Goal: Transaction & Acquisition: Download file/media

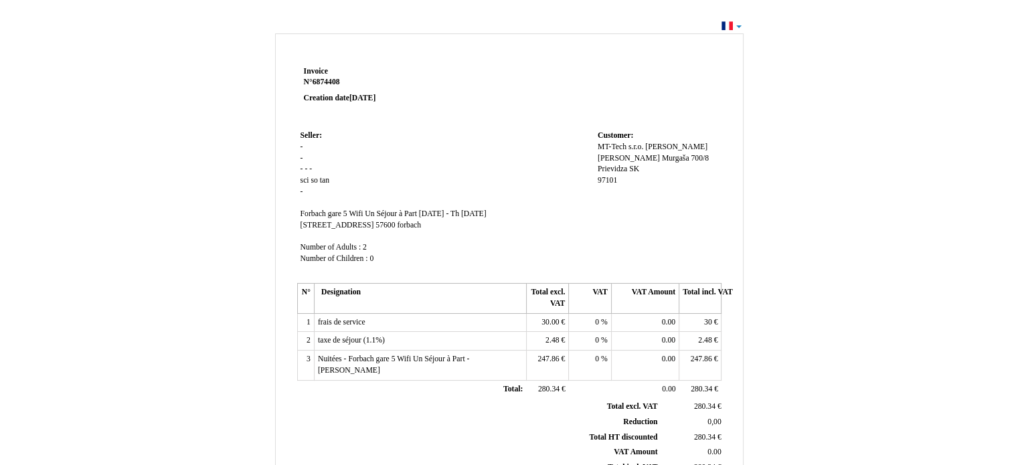
click at [737, 23] on div "Invoice Invoice N° 6874408 6874408 Creation date [DATE] Seller: Seller: - - - -…" at bounding box center [509, 402] width 1018 height 770
click at [739, 21] on div "Invoice Invoice N° 6874409 6874409 Creation date 02 October 2025 Seller: Seller…" at bounding box center [509, 402] width 1018 height 770
click at [740, 24] on div "Invoice Invoice N° 6874409 6874409 Creation date 02 October 2025 Seller: Seller…" at bounding box center [509, 402] width 1018 height 770
click at [734, 27] on div "Invoice Invoice N° 6874409 6874409 Creation date 02 October 2025 Seller: Seller…" at bounding box center [509, 402] width 1018 height 770
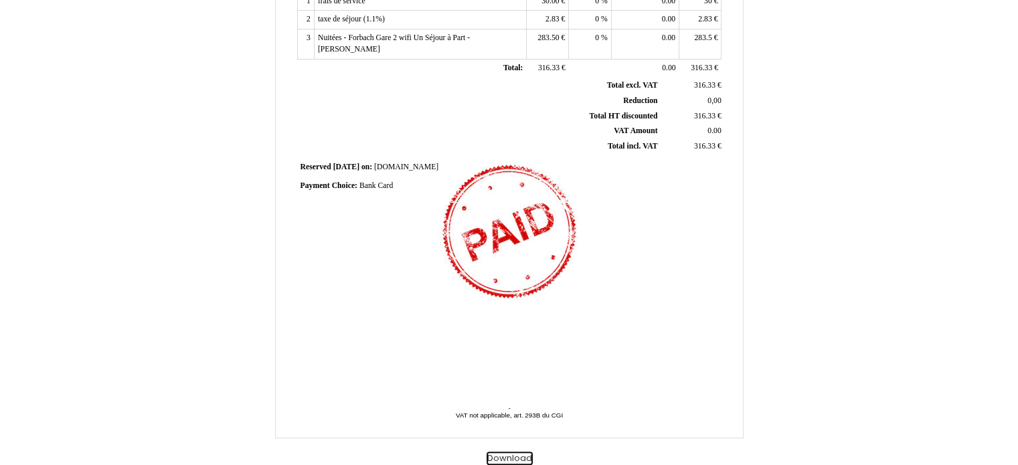
click at [510, 460] on button "Download" at bounding box center [509, 459] width 46 height 14
